Goal: Check status: Check status

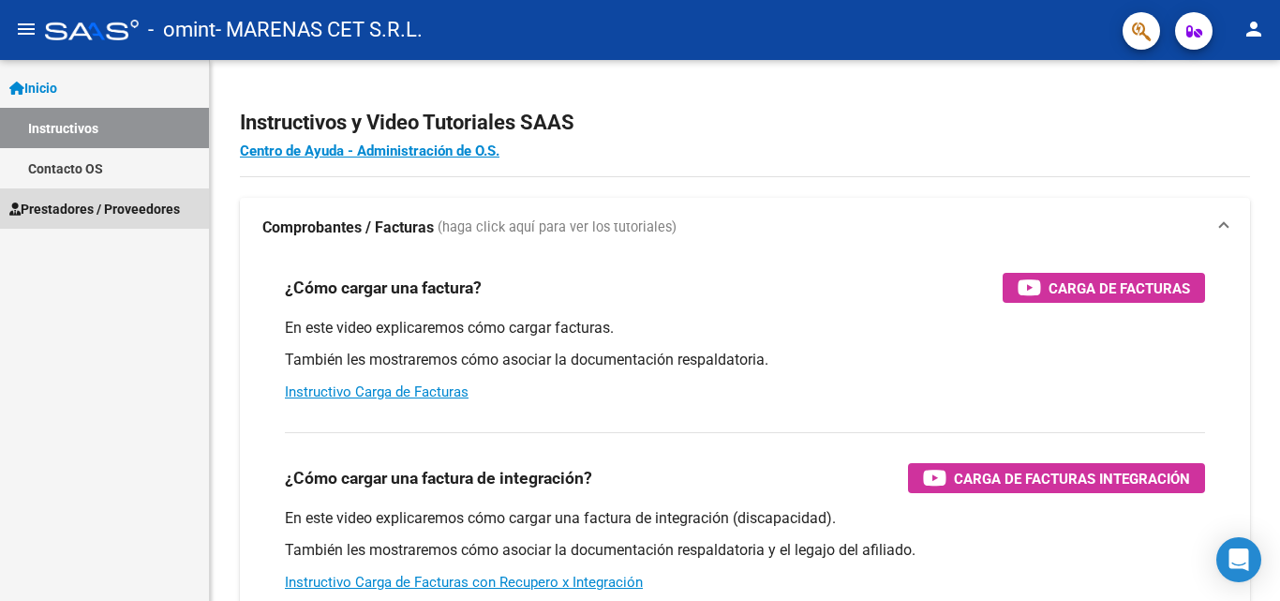
click at [97, 208] on span "Prestadores / Proveedores" at bounding box center [94, 209] width 171 height 21
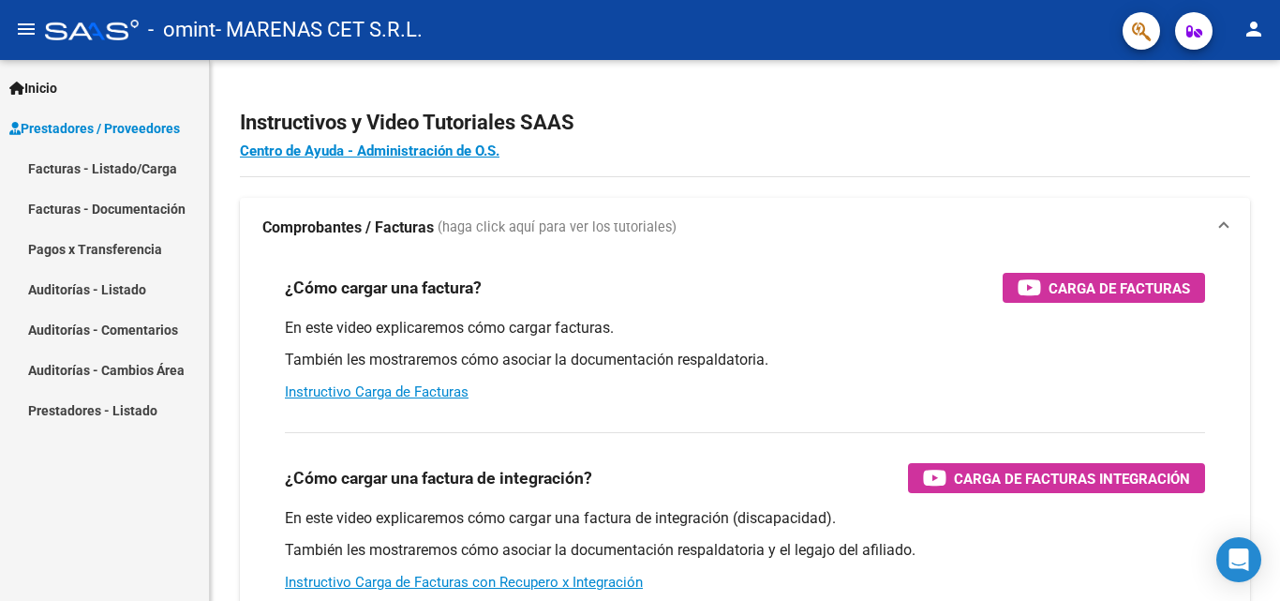
click at [102, 247] on link "Pagos x Transferencia" at bounding box center [104, 249] width 209 height 40
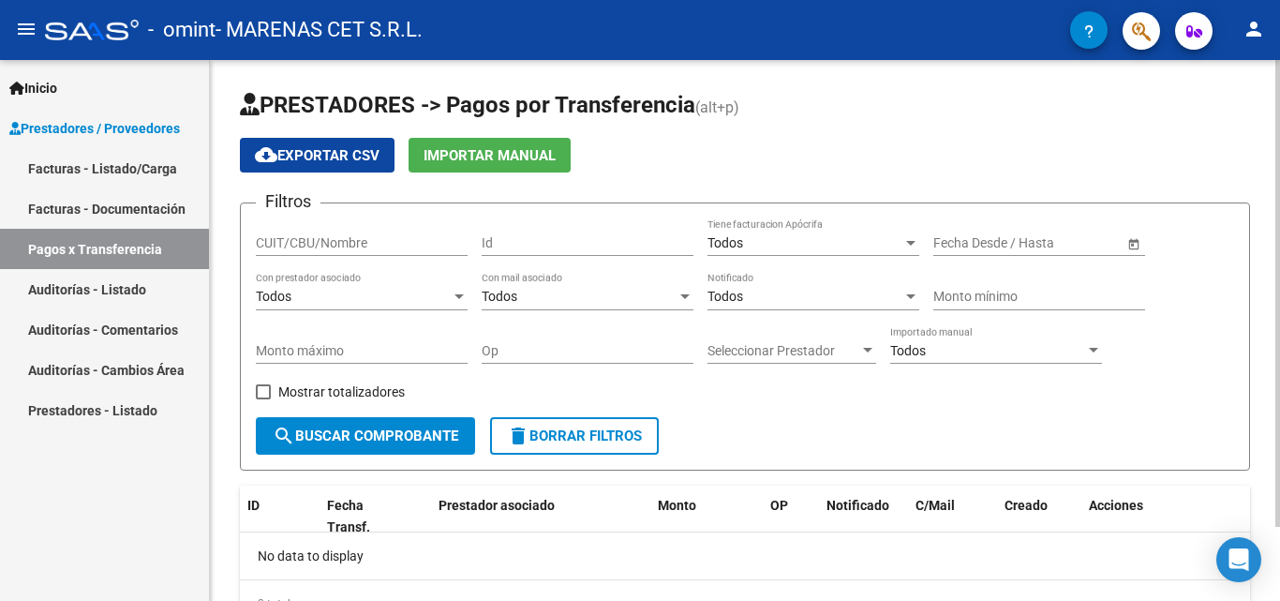
click at [1135, 244] on span "Open calendar" at bounding box center [1134, 243] width 45 height 45
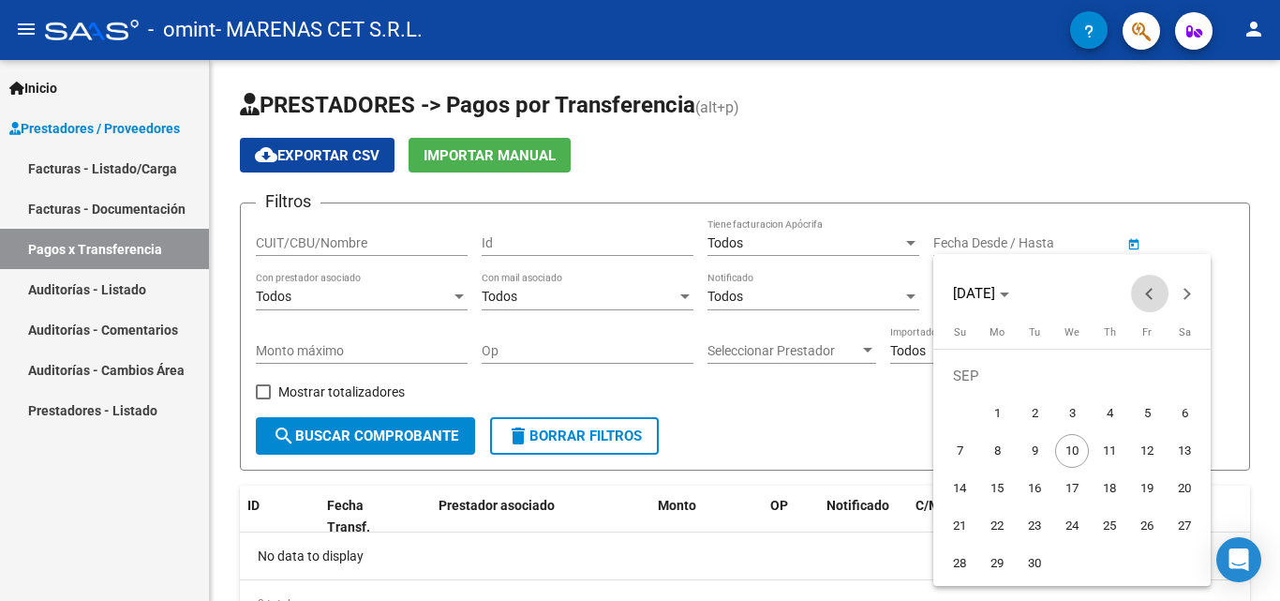
click at [1146, 294] on button "Previous month" at bounding box center [1149, 293] width 37 height 37
click at [1030, 412] on span "1" at bounding box center [1035, 413] width 34 height 34
type input "[DATE]"
click at [1187, 296] on button "Next month" at bounding box center [1187, 293] width 37 height 37
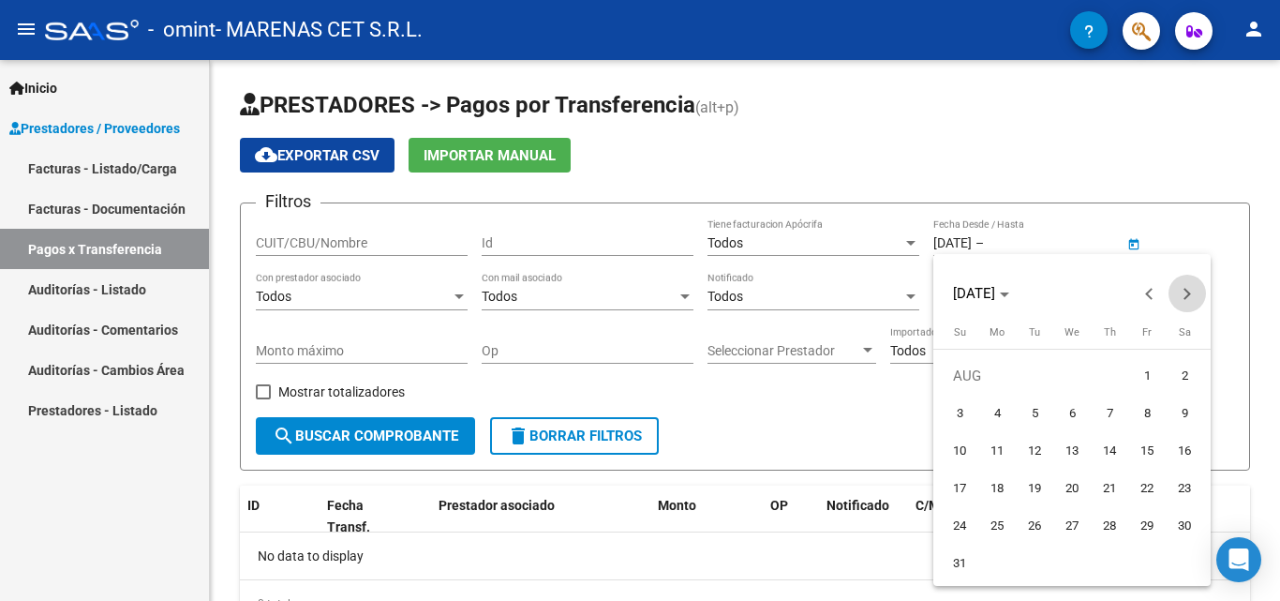
click at [1187, 296] on button "Next month" at bounding box center [1187, 293] width 37 height 37
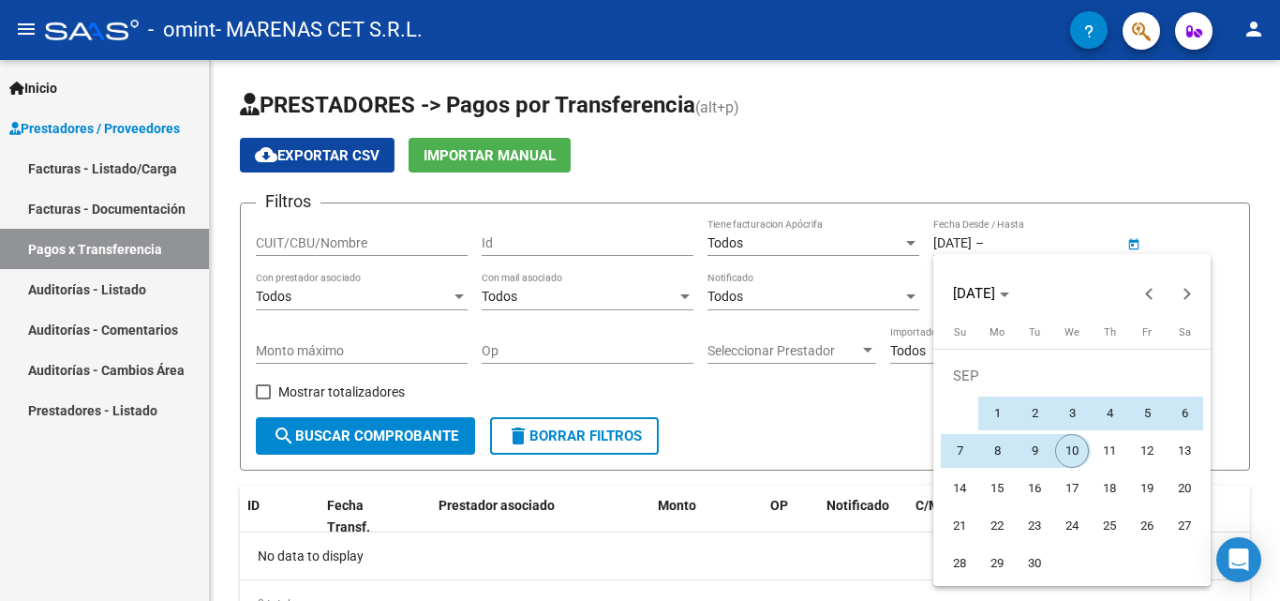
click at [1074, 446] on span "10" at bounding box center [1072, 451] width 34 height 34
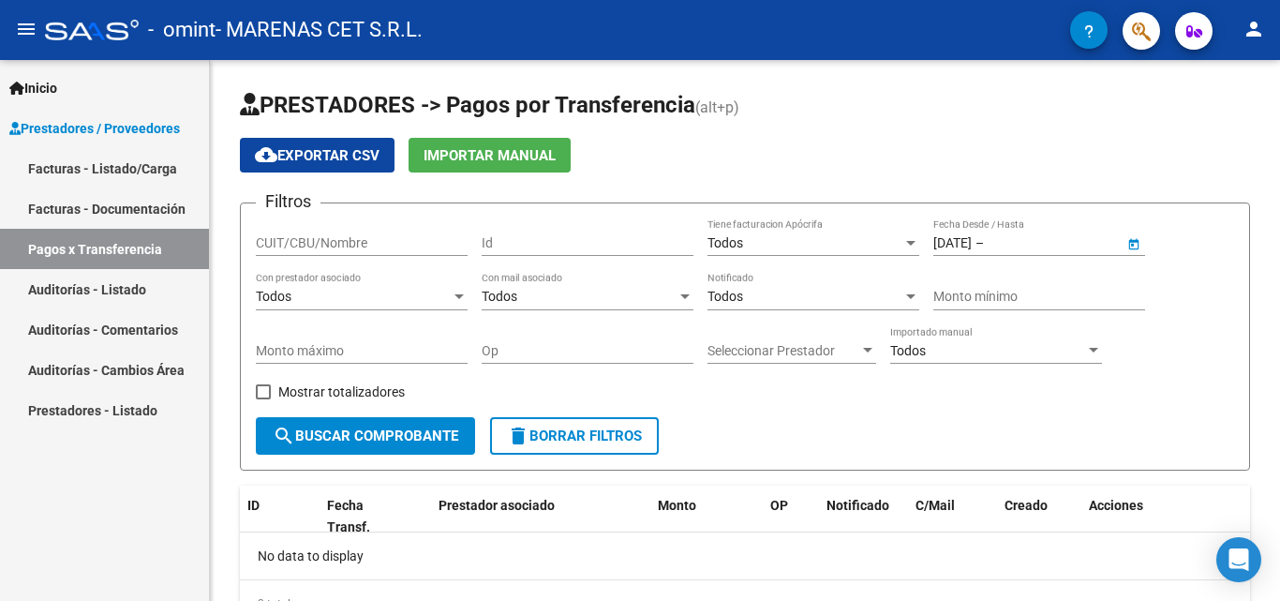
type input "[DATE]"
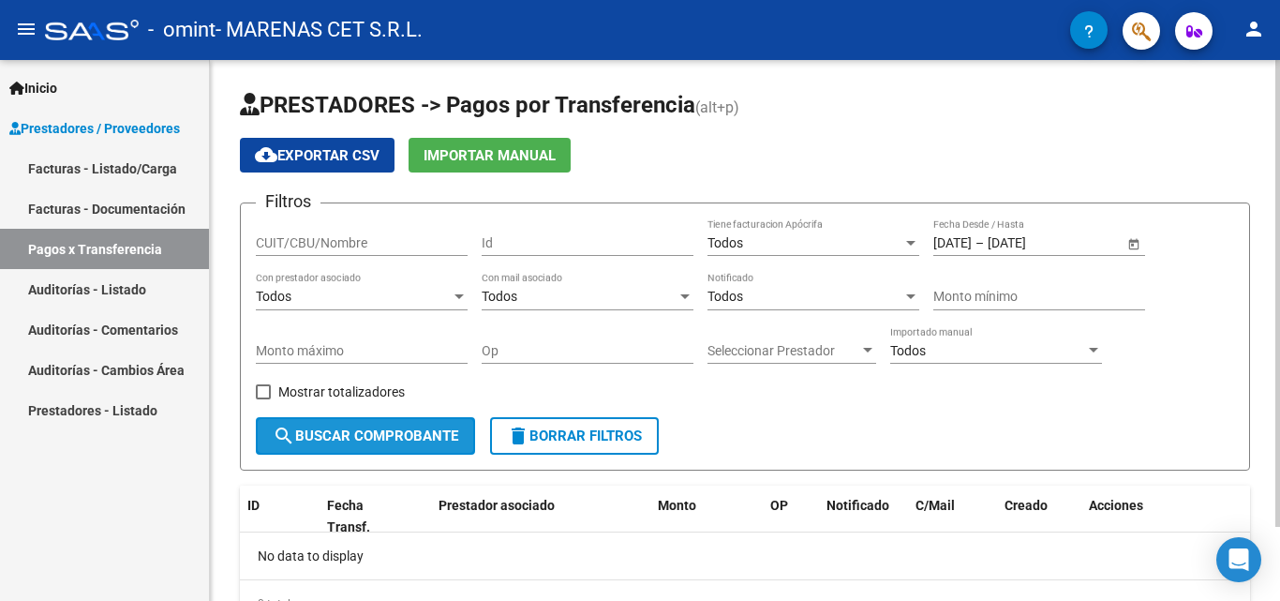
click at [347, 431] on span "search Buscar Comprobante" at bounding box center [366, 435] width 186 height 17
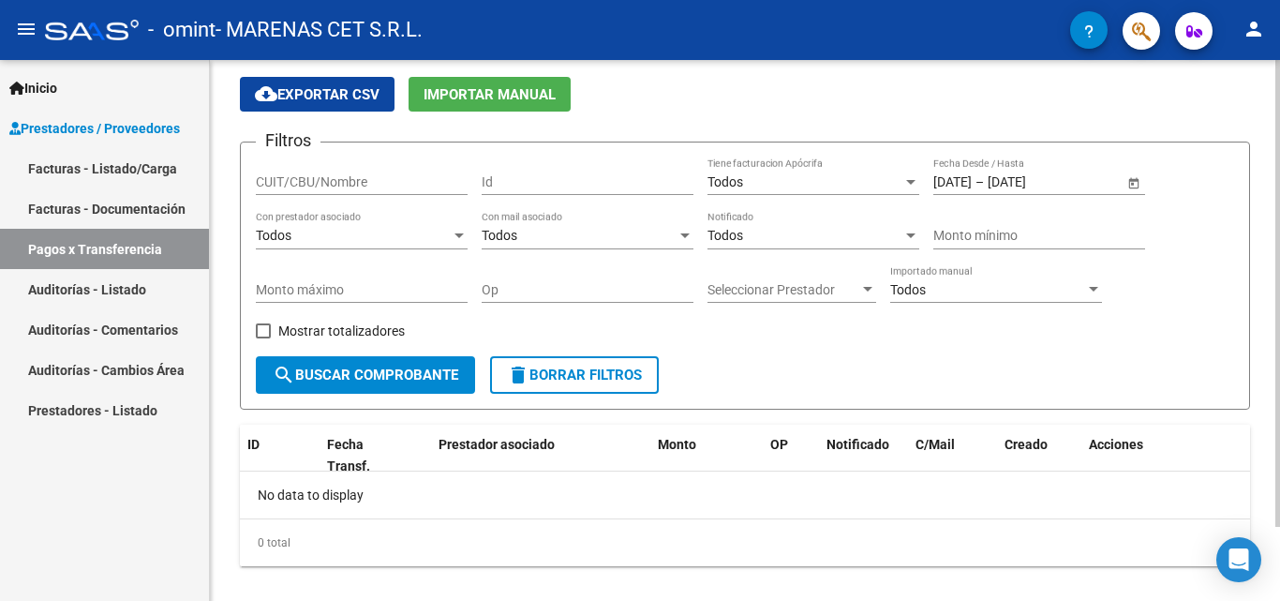
scroll to position [86, 0]
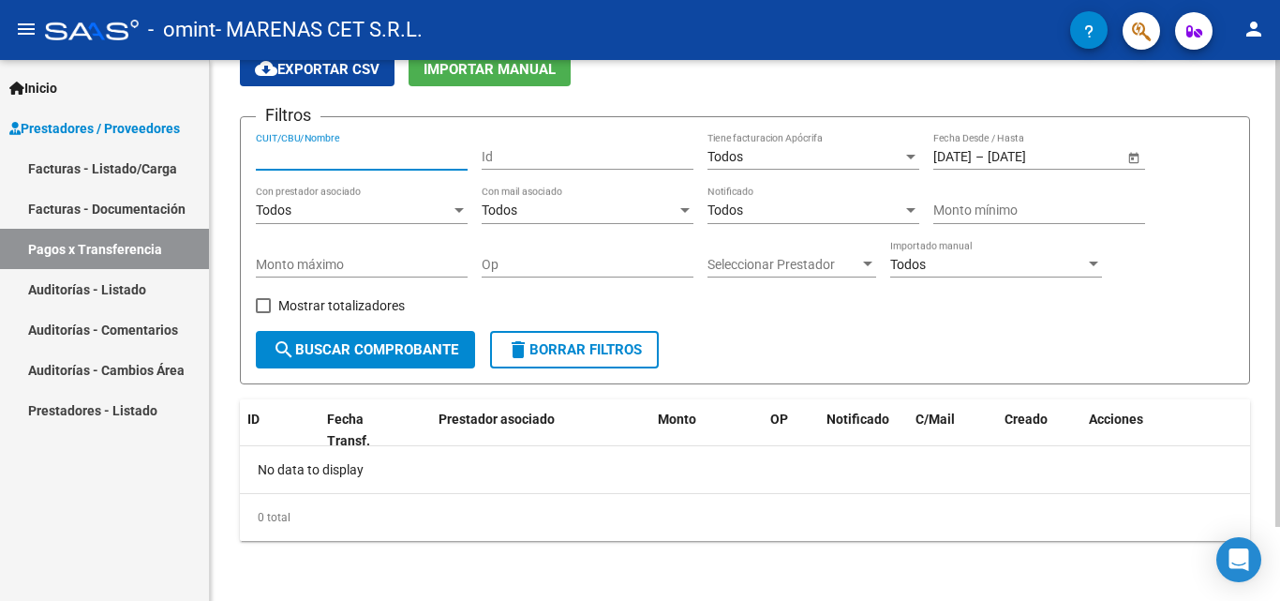
click at [404, 149] on input "CUIT/CBU/Nombre" at bounding box center [362, 157] width 212 height 16
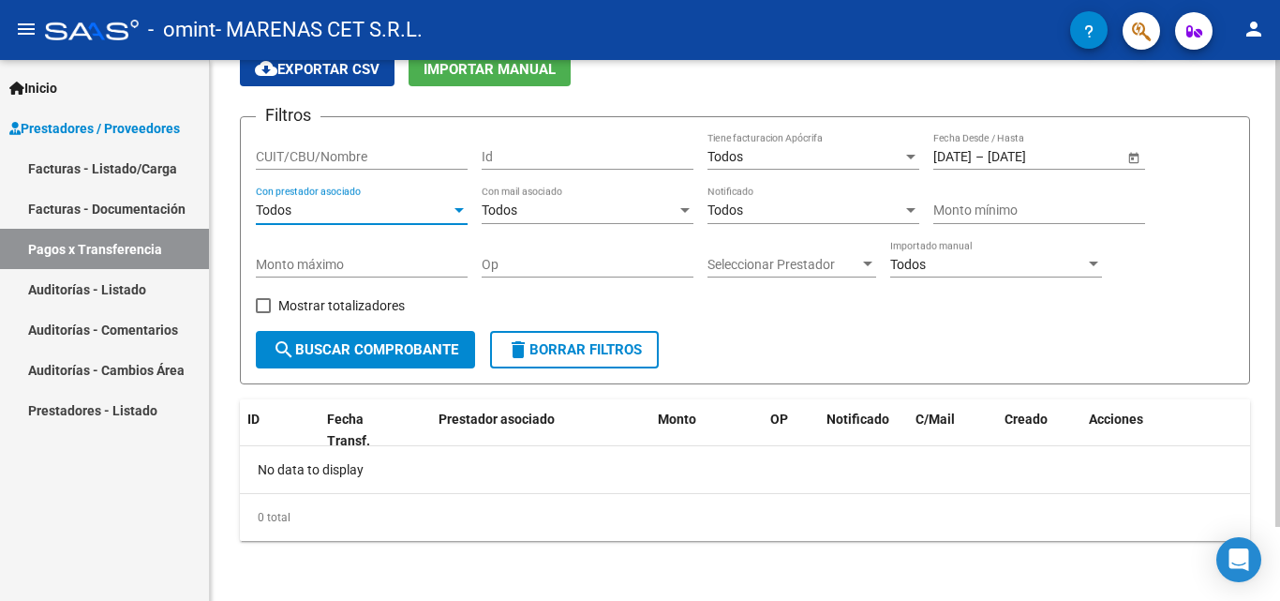
click at [453, 213] on div at bounding box center [459, 210] width 17 height 15
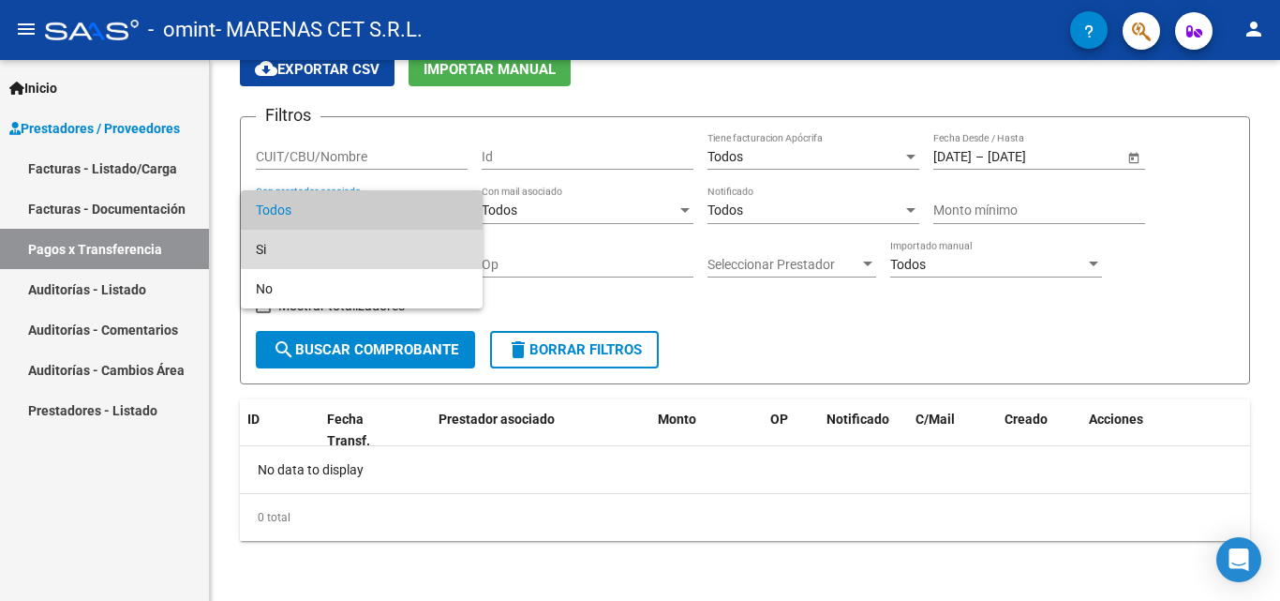
click at [407, 248] on span "Si" at bounding box center [362, 249] width 212 height 39
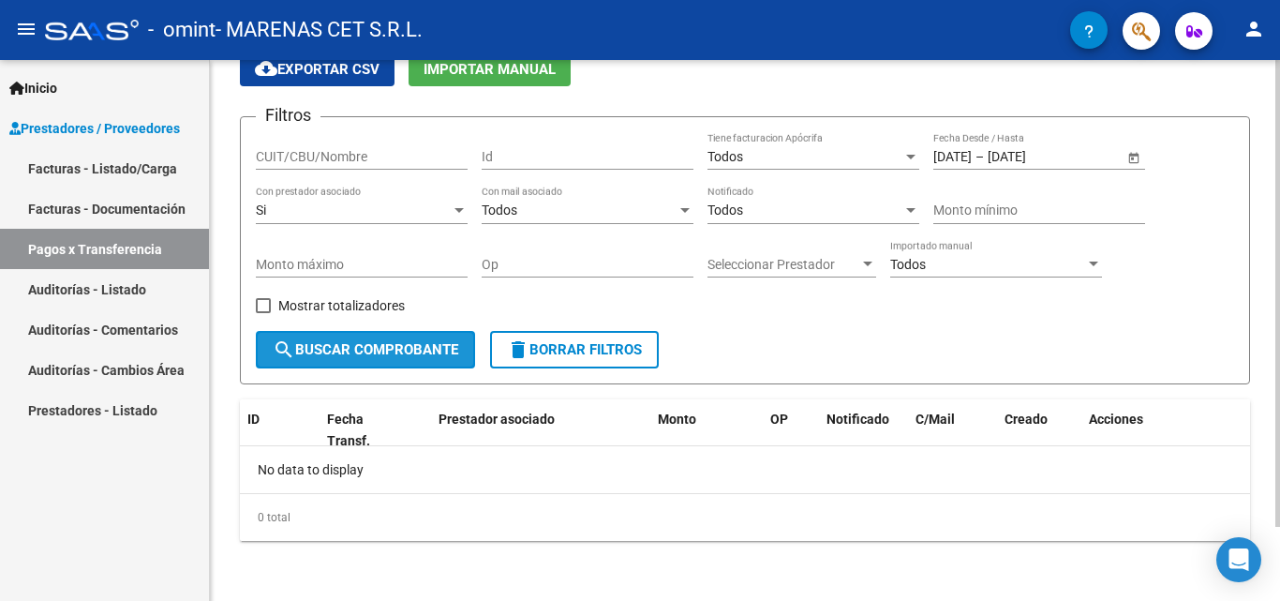
click at [390, 354] on span "search Buscar Comprobante" at bounding box center [366, 349] width 186 height 17
click at [1091, 269] on div at bounding box center [1093, 264] width 17 height 15
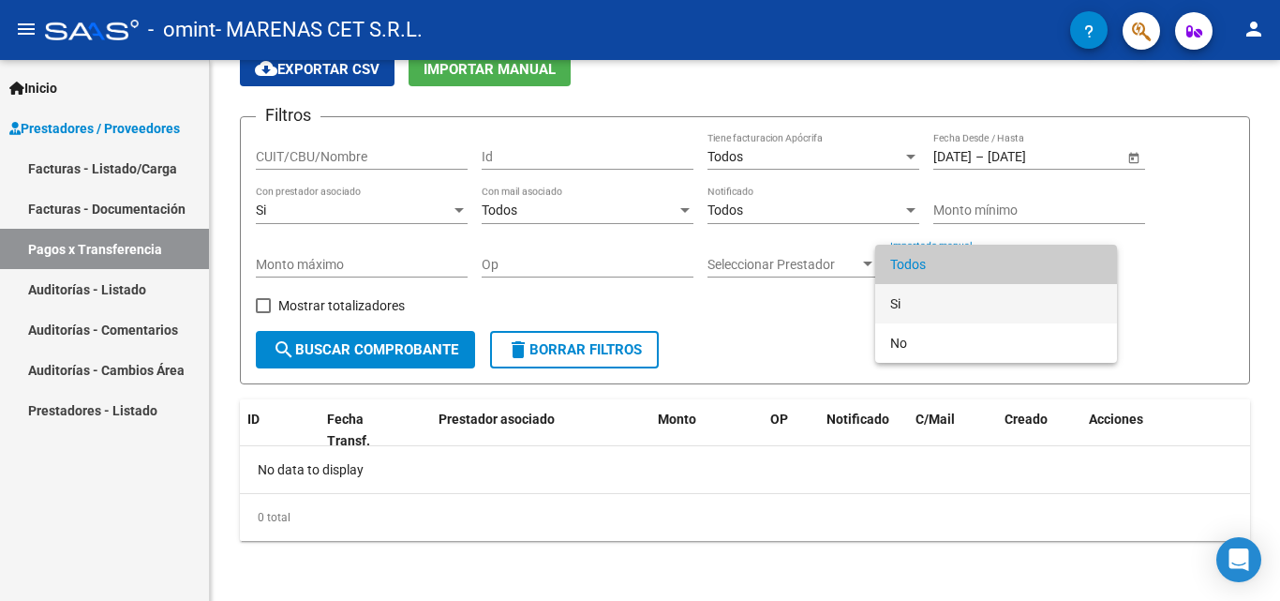
click at [927, 302] on span "Si" at bounding box center [996, 303] width 212 height 39
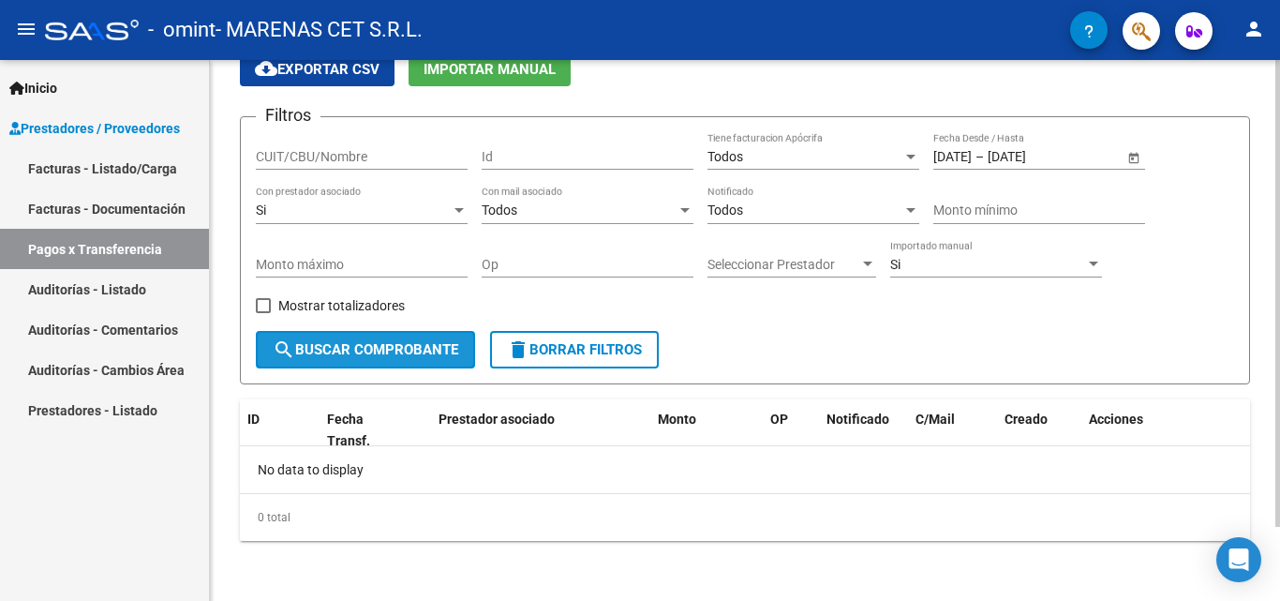
click at [367, 349] on span "search Buscar Comprobante" at bounding box center [366, 349] width 186 height 17
click at [261, 305] on span at bounding box center [263, 305] width 15 height 15
click at [262, 313] on input "Mostrar totalizadores" at bounding box center [262, 313] width 1 height 1
checkbox input "true"
click at [312, 358] on span "search Buscar Comprobante" at bounding box center [366, 349] width 186 height 17
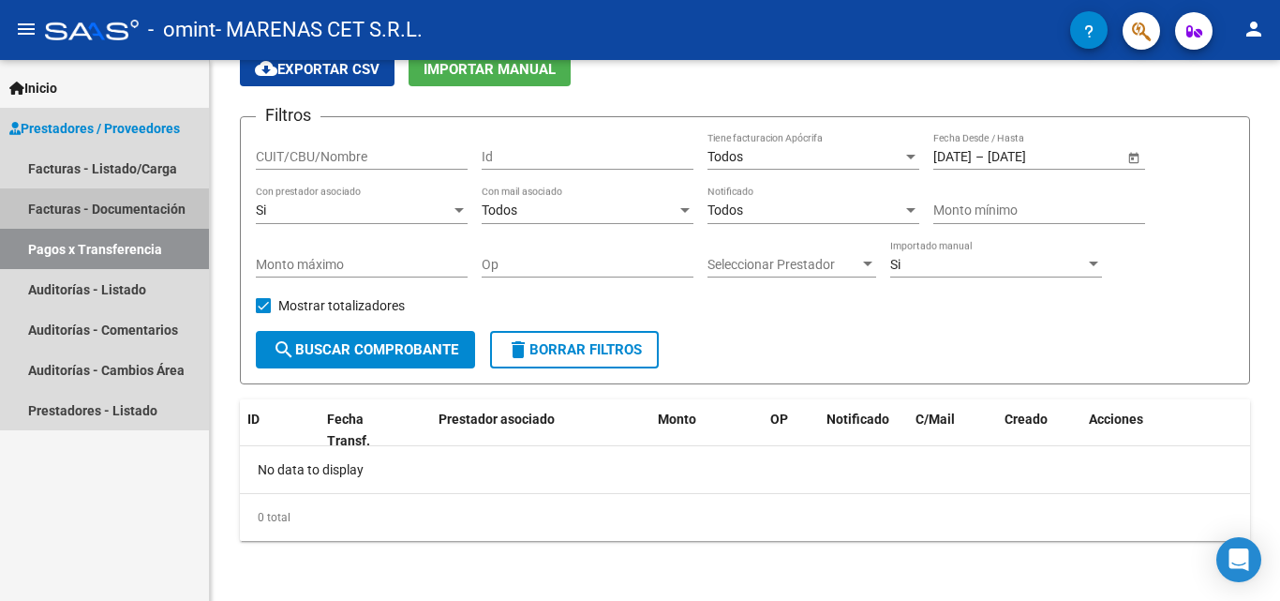
click at [97, 212] on link "Facturas - Documentación" at bounding box center [104, 208] width 209 height 40
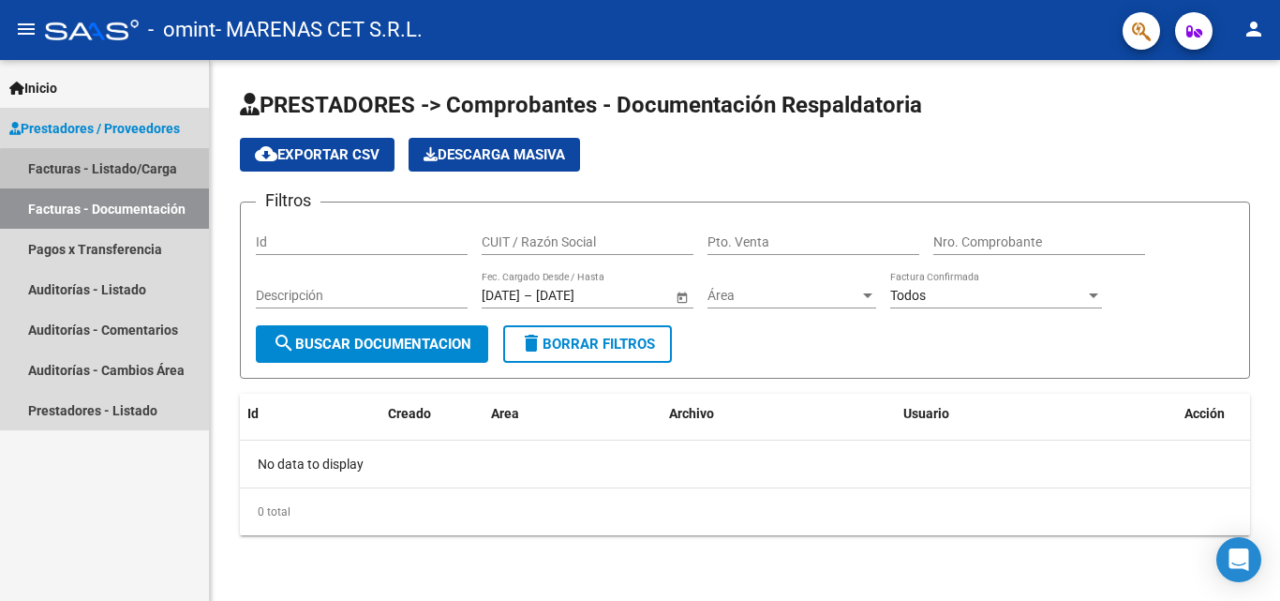
click at [124, 172] on link "Facturas - Listado/Carga" at bounding box center [104, 168] width 209 height 40
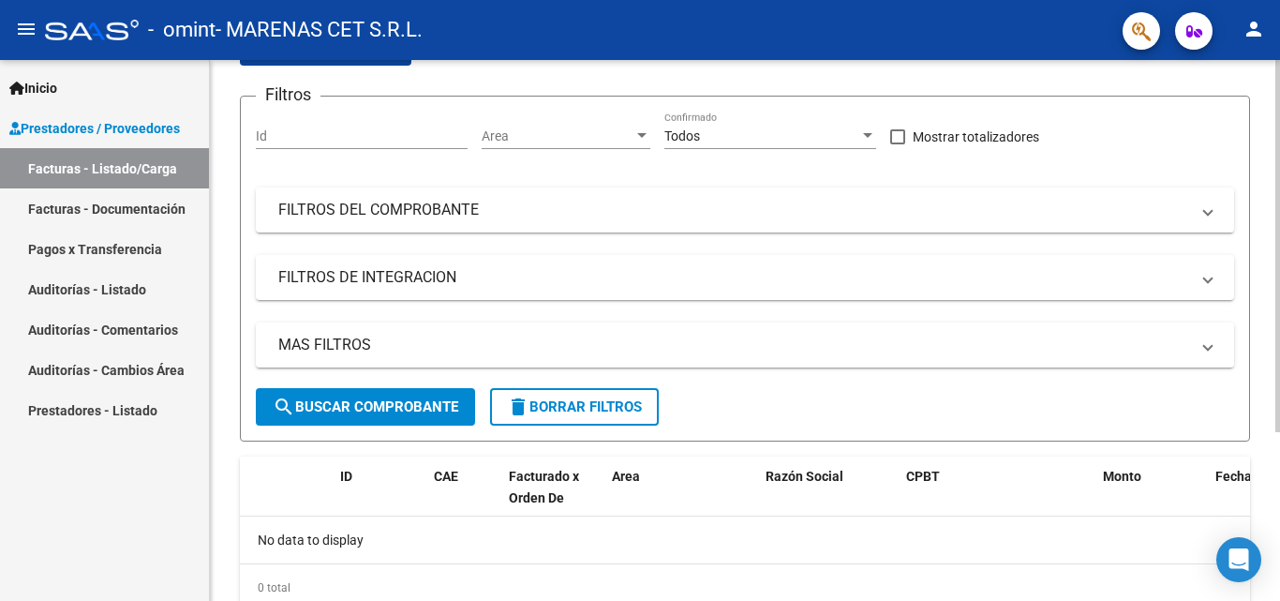
scroll to position [187, 0]
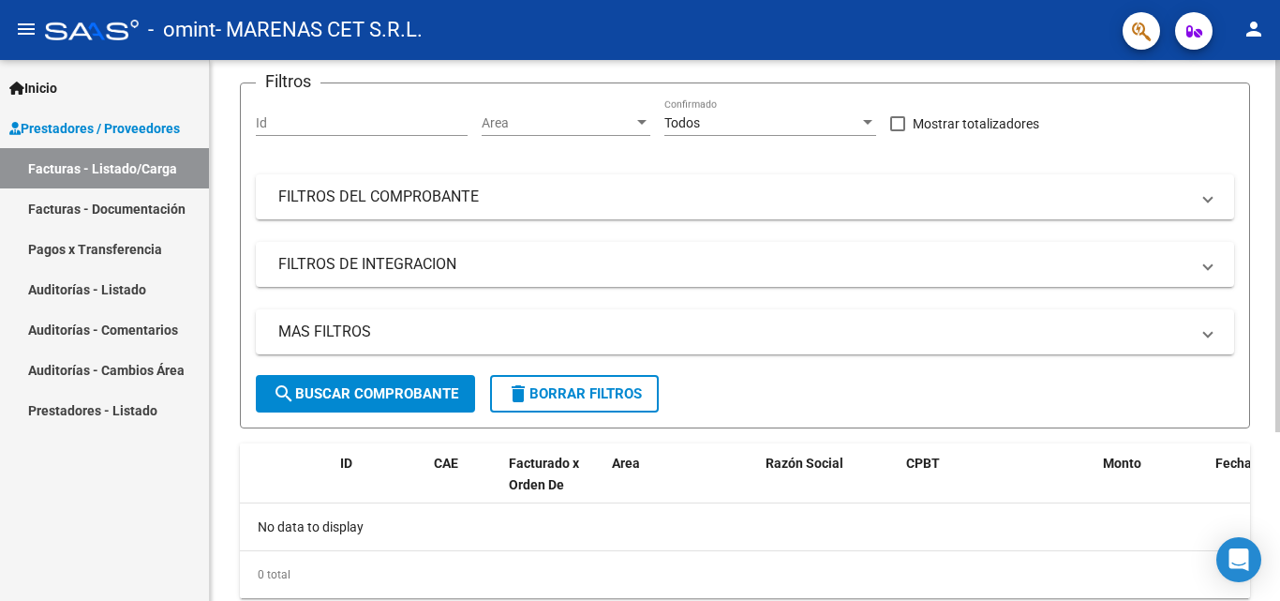
click at [413, 400] on span "search Buscar Comprobante" at bounding box center [366, 393] width 186 height 17
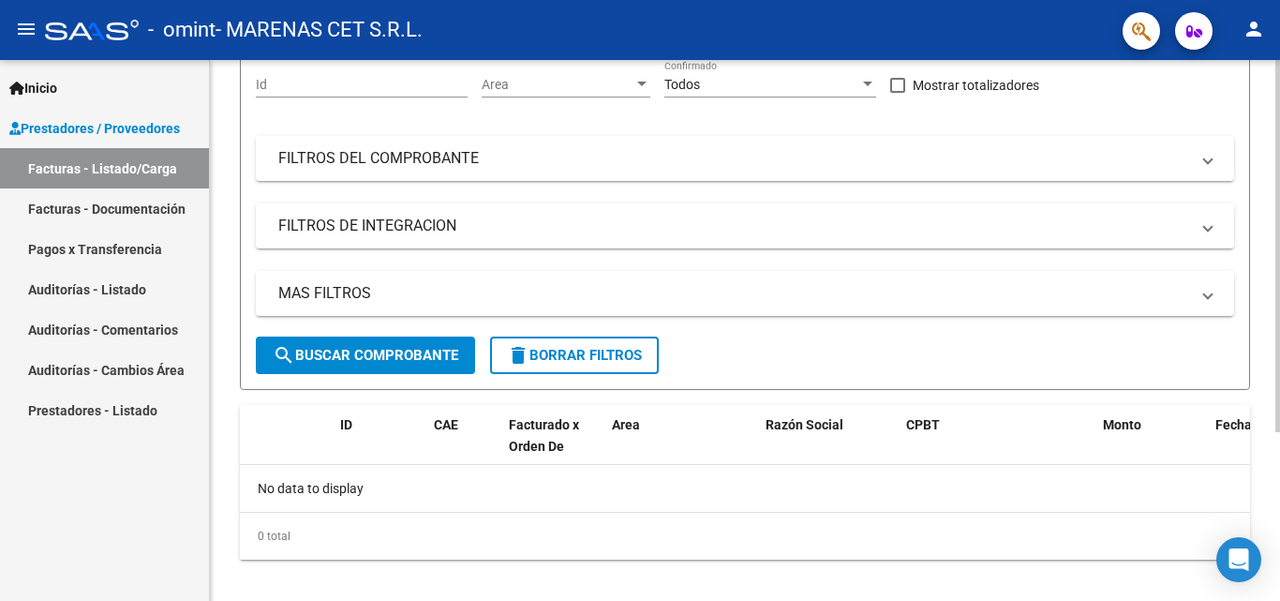
scroll to position [245, 0]
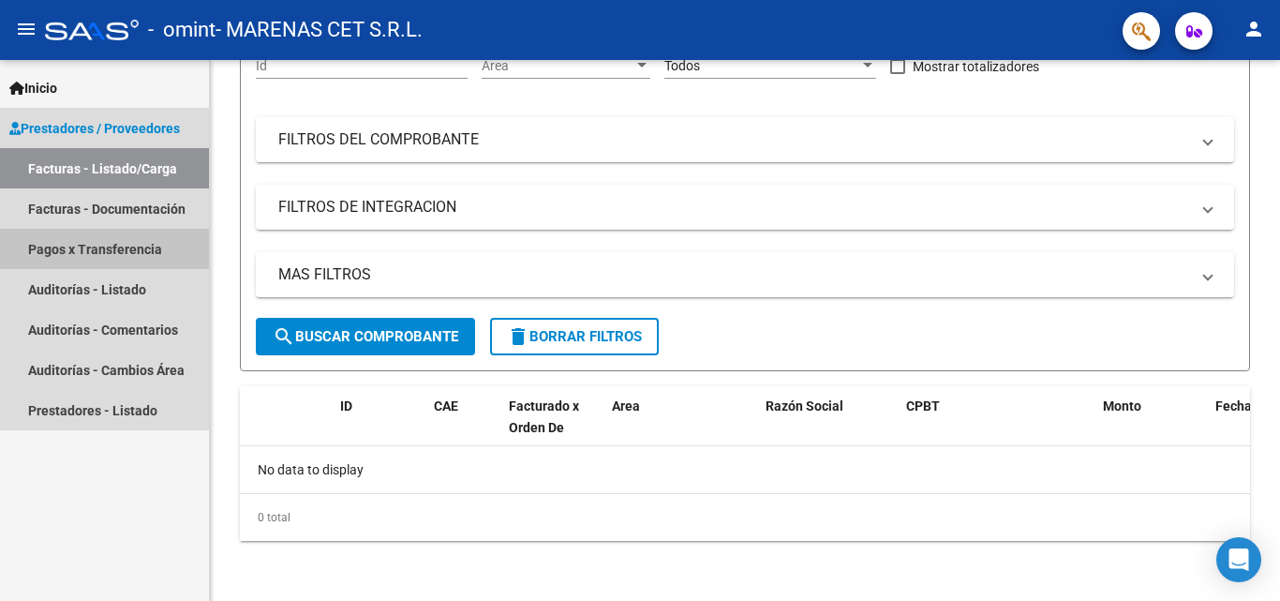
click at [95, 253] on link "Pagos x Transferencia" at bounding box center [104, 249] width 209 height 40
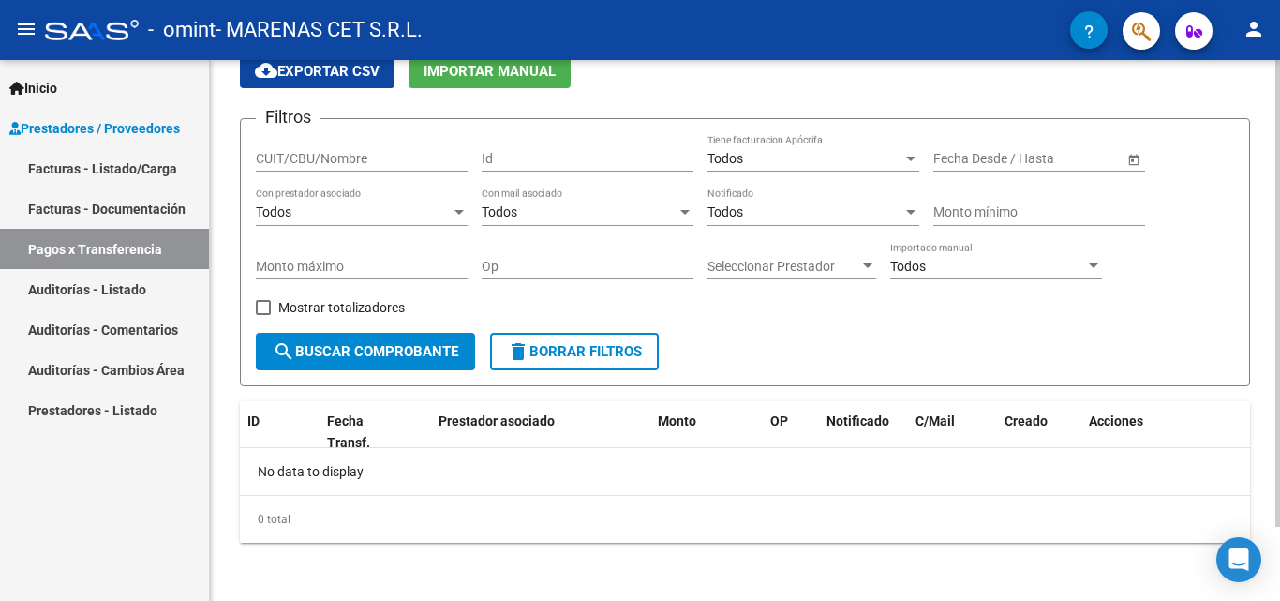
scroll to position [86, 0]
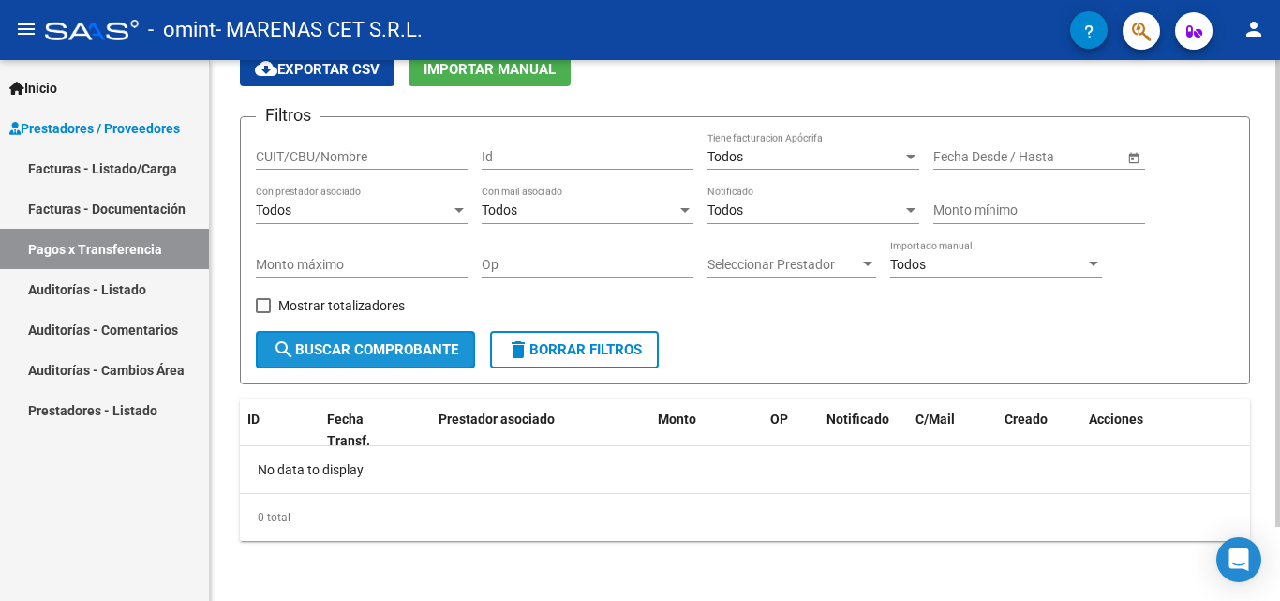
click at [435, 359] on button "search Buscar Comprobante" at bounding box center [365, 349] width 219 height 37
click at [544, 357] on span "delete Borrar Filtros" at bounding box center [574, 349] width 135 height 17
click at [400, 356] on span "search Buscar Comprobante" at bounding box center [366, 349] width 186 height 17
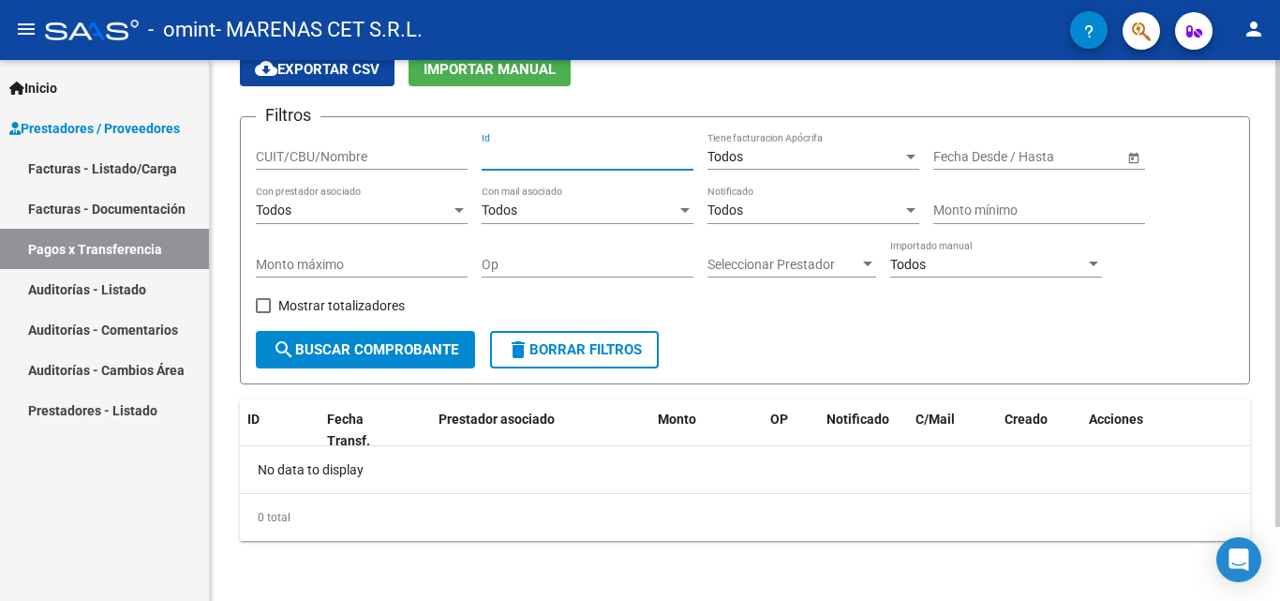
click at [526, 154] on input "Id" at bounding box center [588, 157] width 212 height 16
click at [395, 158] on input "CUIT/CBU/Nombre" at bounding box center [362, 157] width 212 height 16
type input "30716000474"
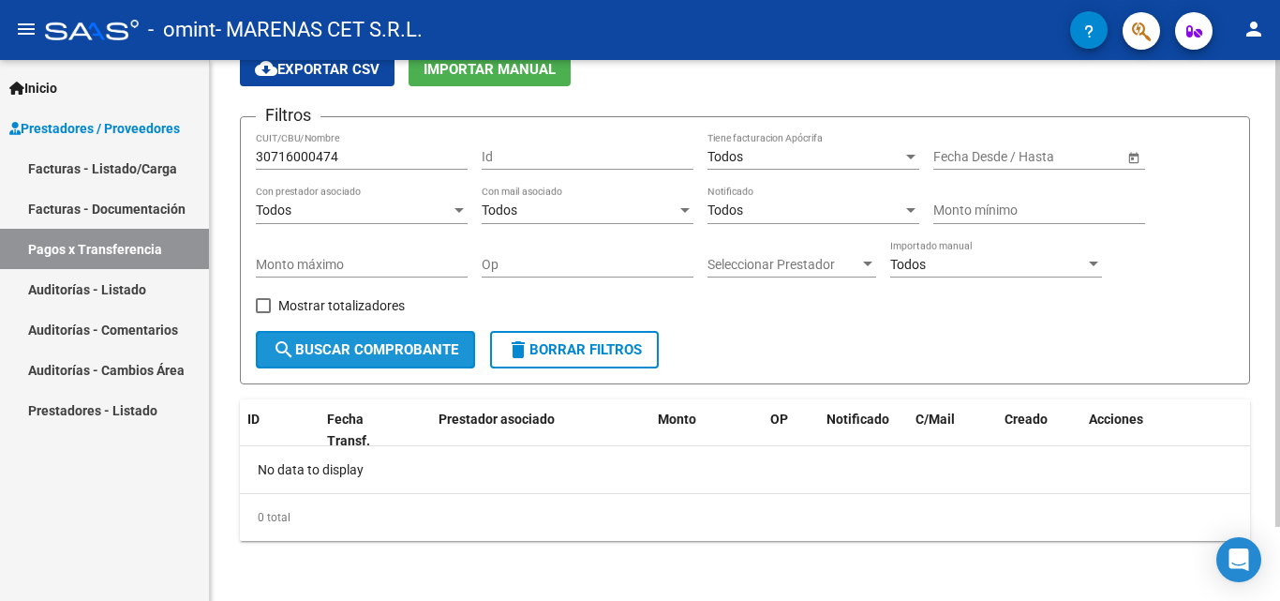
click at [380, 341] on span "search Buscar Comprobante" at bounding box center [366, 349] width 186 height 17
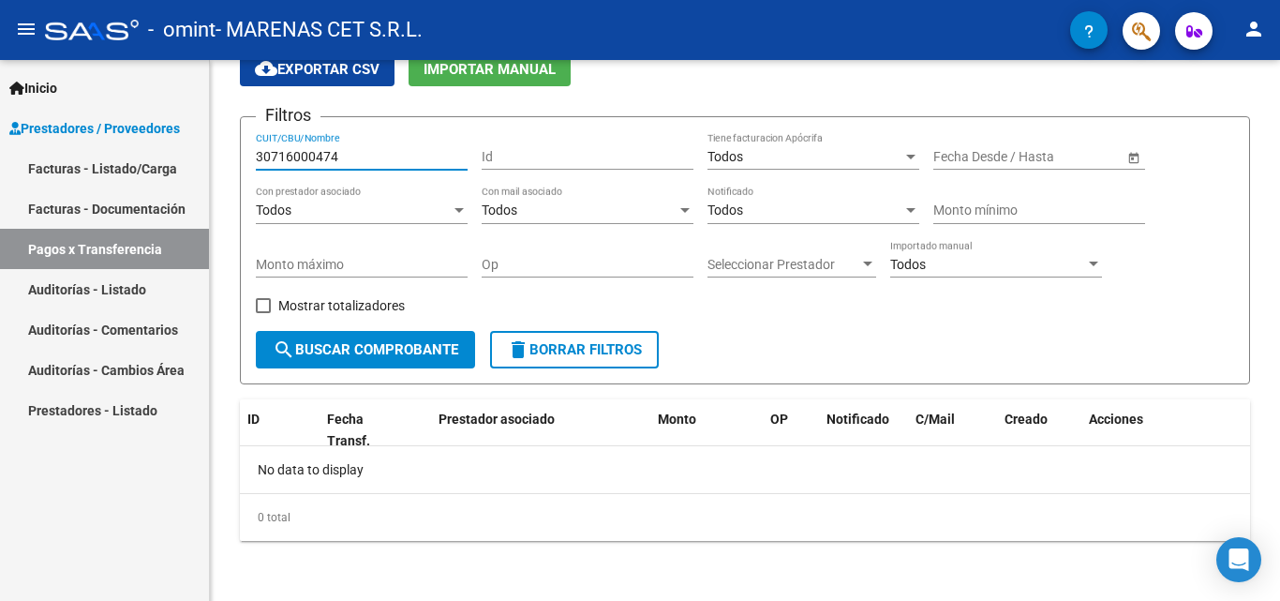
drag, startPoint x: 341, startPoint y: 160, endPoint x: 208, endPoint y: 160, distance: 133.1
click at [208, 160] on mat-sidenav-container "Inicio Instructivos Contacto OS Prestadores / Proveedores Facturas - Listado/Ca…" at bounding box center [640, 330] width 1280 height 541
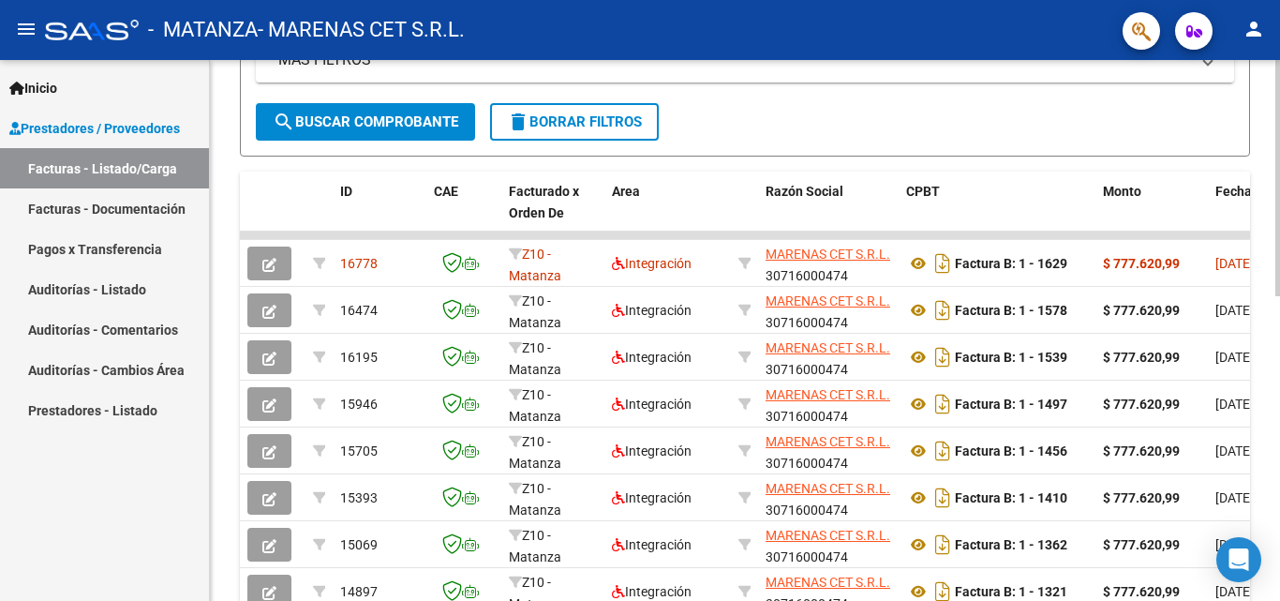
scroll to position [469, 0]
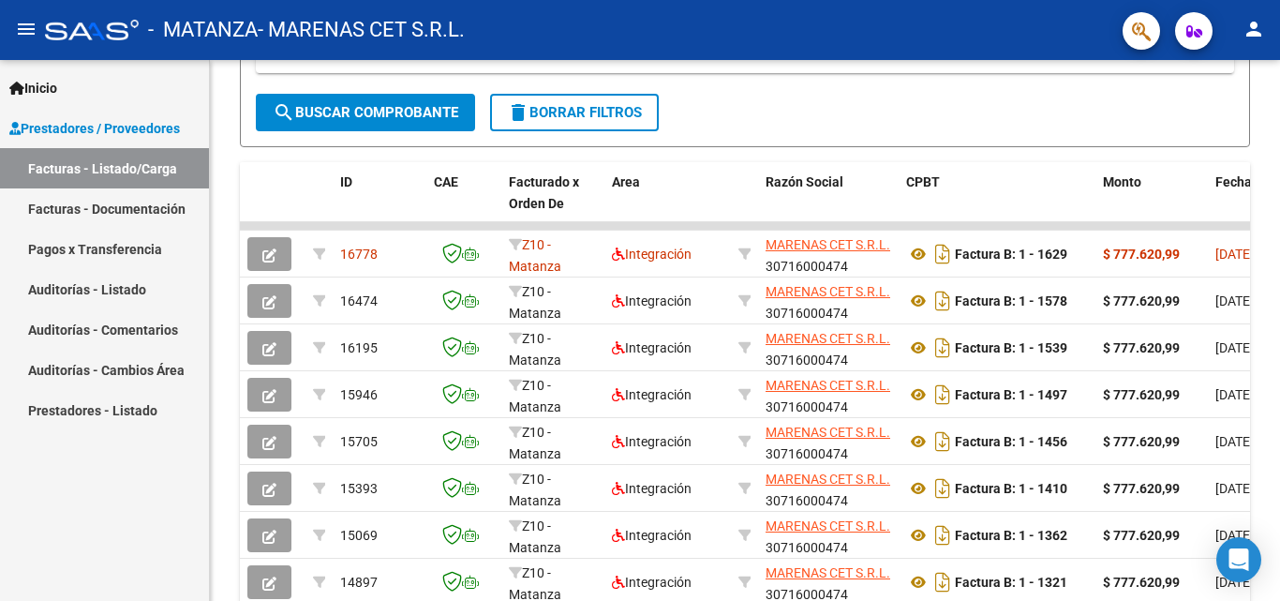
click at [114, 261] on link "Pagos x Transferencia" at bounding box center [104, 249] width 209 height 40
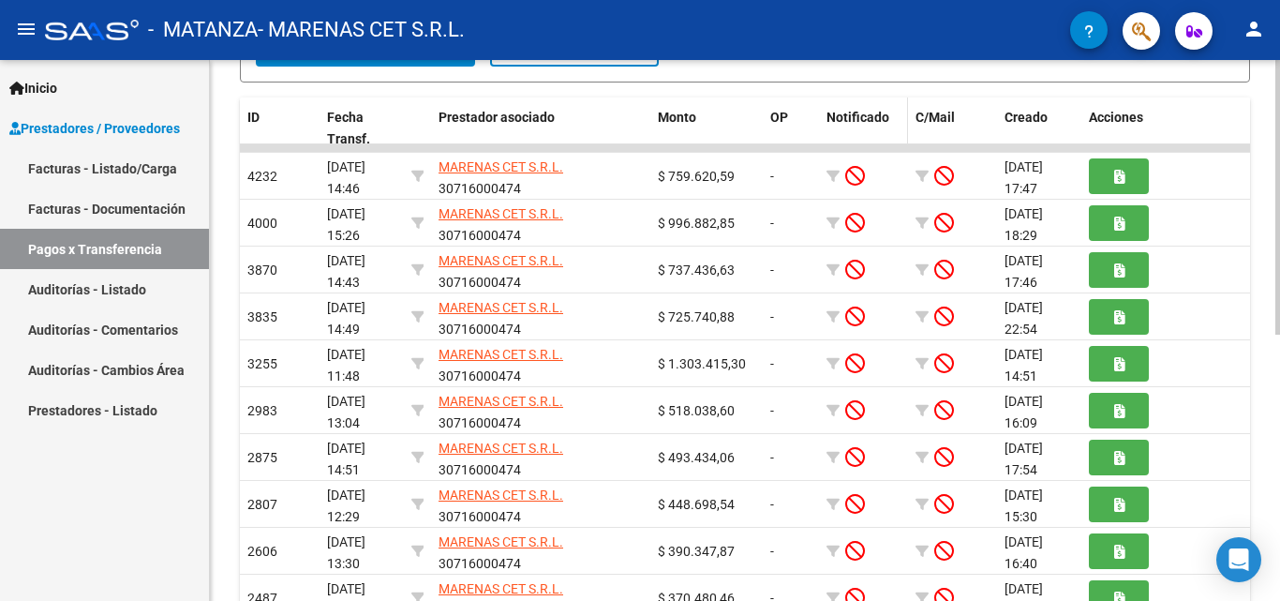
scroll to position [523, 0]
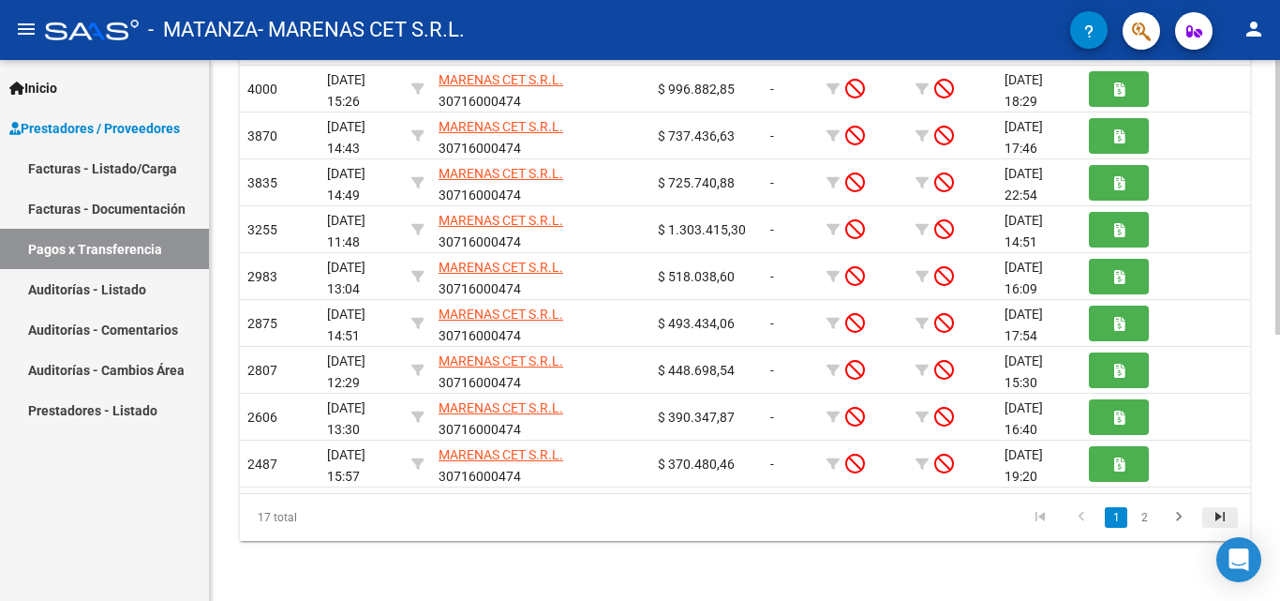
click at [1217, 521] on icon "go to last page" at bounding box center [1220, 519] width 24 height 22
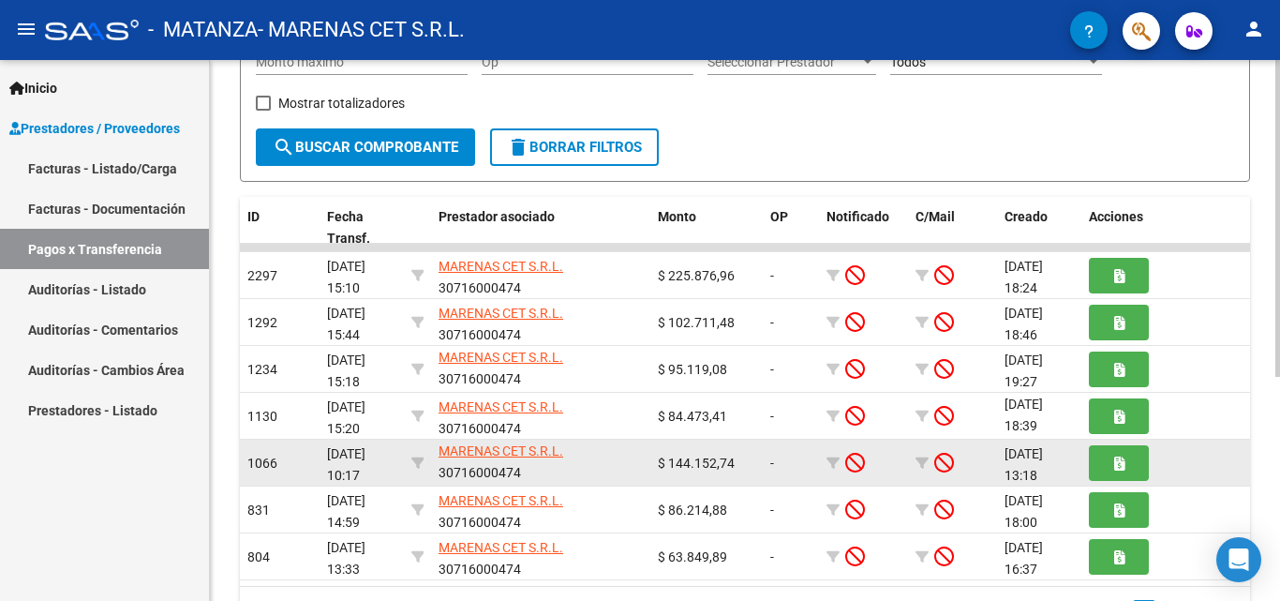
scroll to position [0, 0]
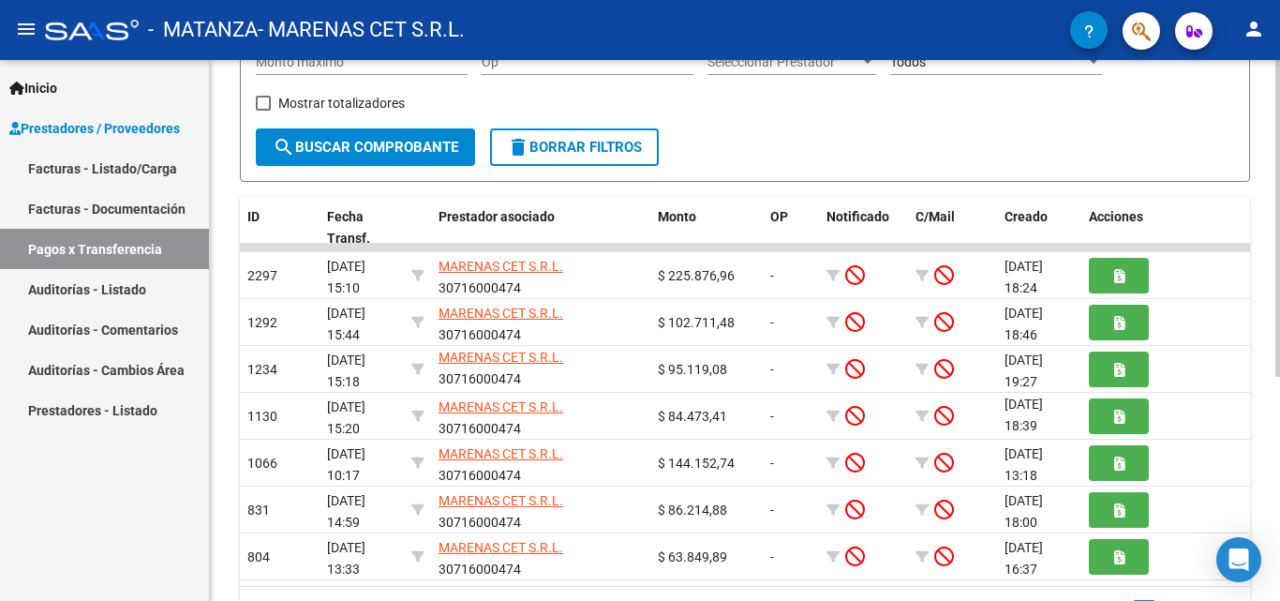
click at [1150, 126] on div "Filtros CUIT/CBU/Nombre Id Todos Tiene facturacion Apócrifa Fecha inicio – Fech…" at bounding box center [745, 29] width 978 height 199
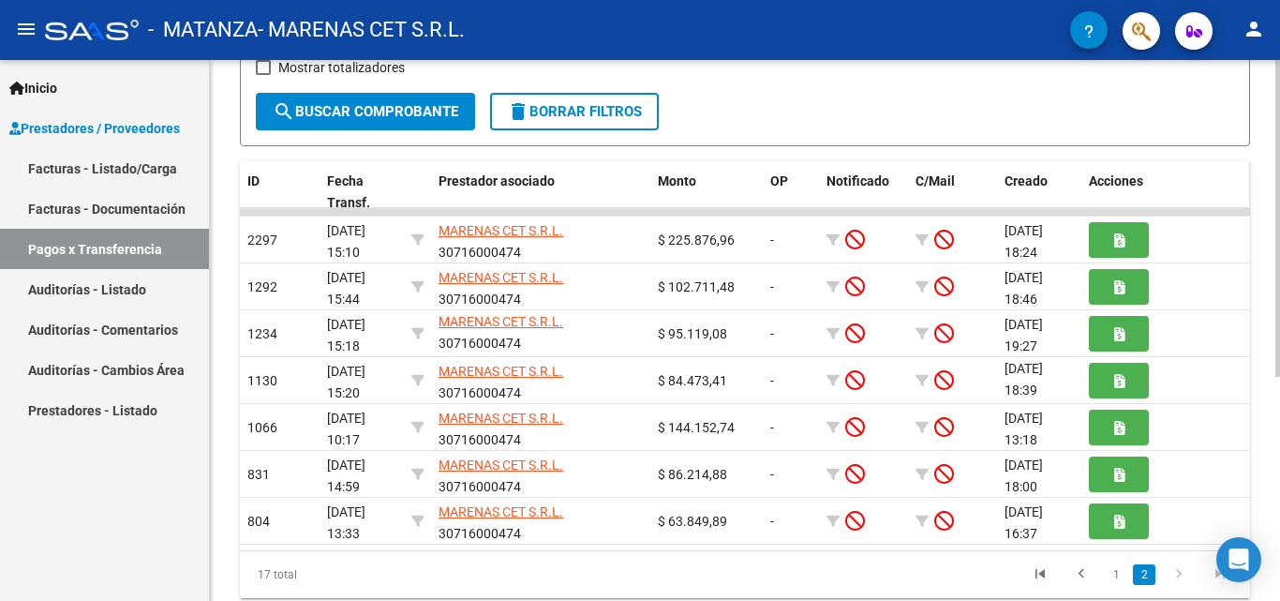
scroll to position [382, 0]
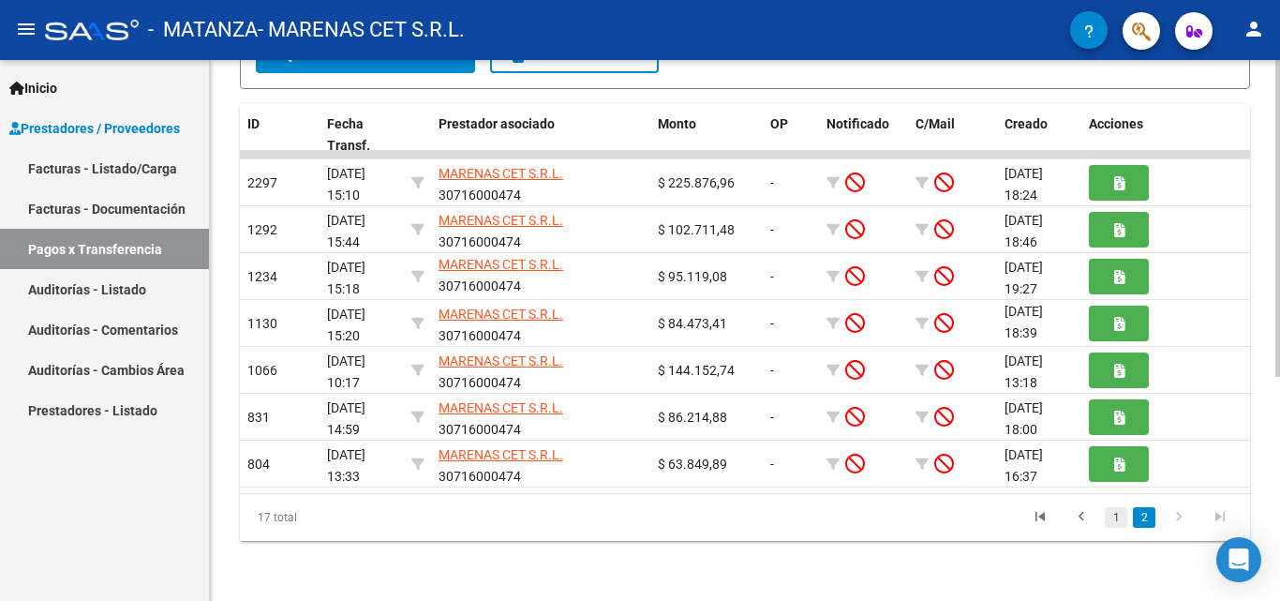
click at [1113, 520] on link "1" at bounding box center [1116, 517] width 22 height 21
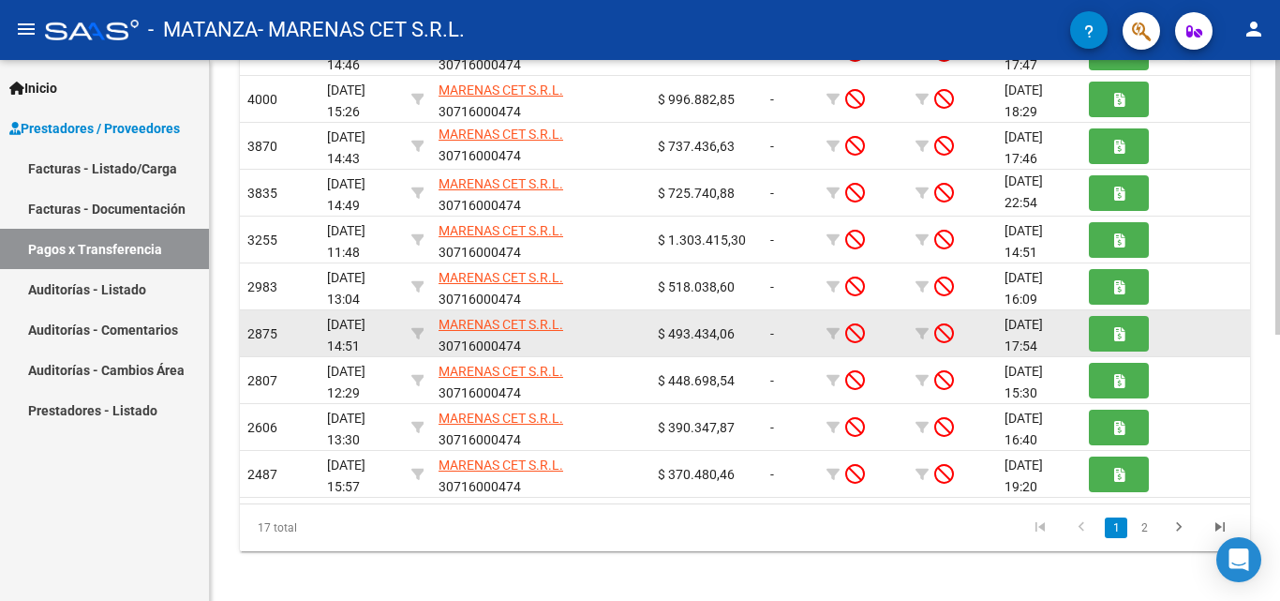
scroll to position [523, 0]
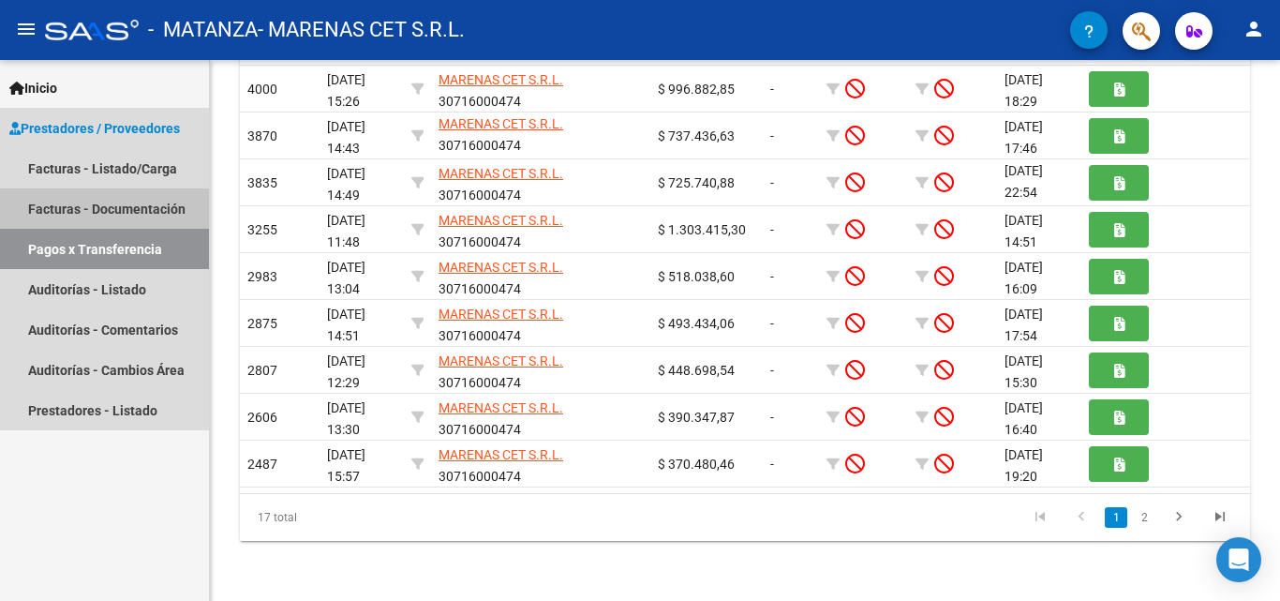
click at [88, 215] on link "Facturas - Documentación" at bounding box center [104, 208] width 209 height 40
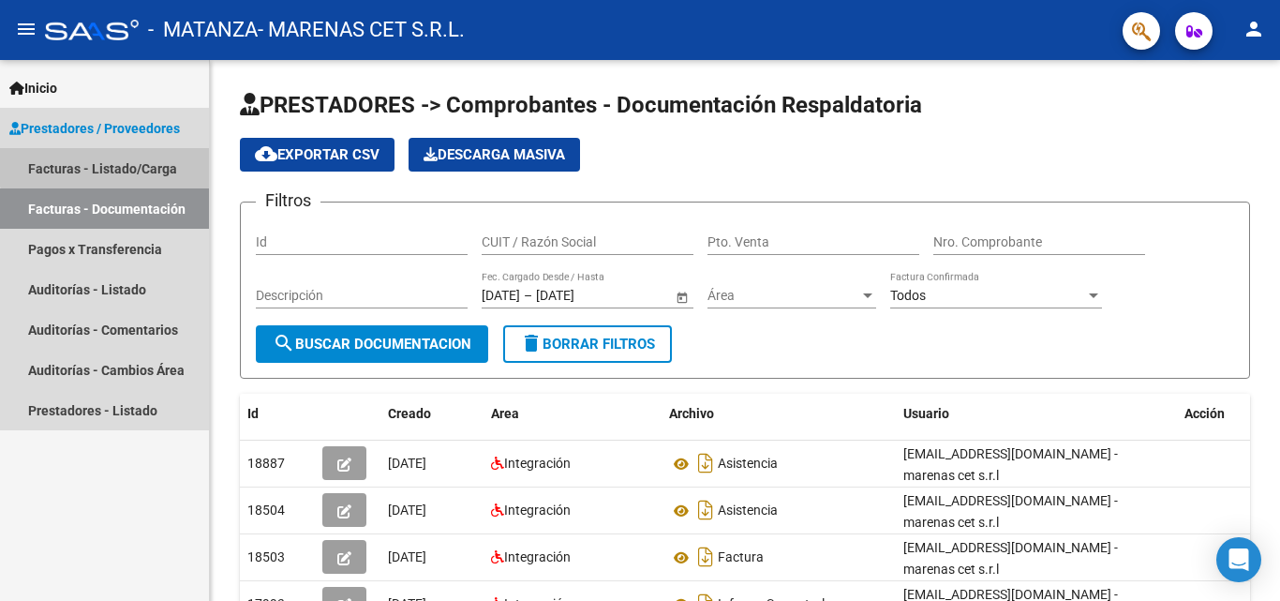
click at [108, 157] on link "Facturas - Listado/Carga" at bounding box center [104, 168] width 209 height 40
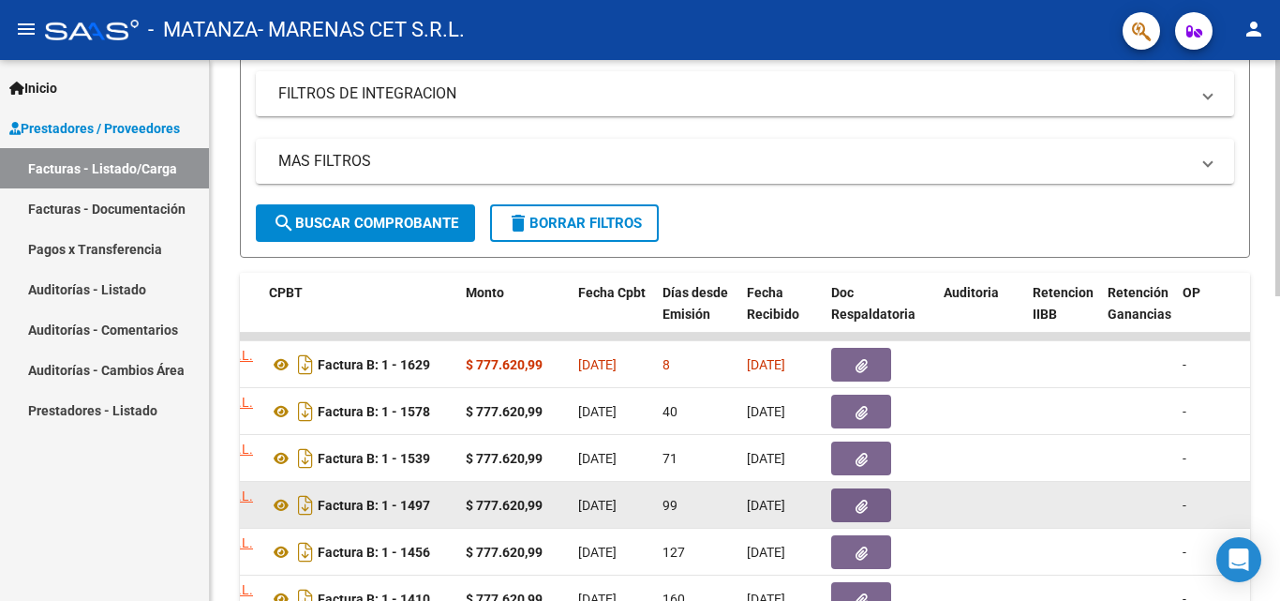
scroll to position [375, 0]
